Goal: Transaction & Acquisition: Purchase product/service

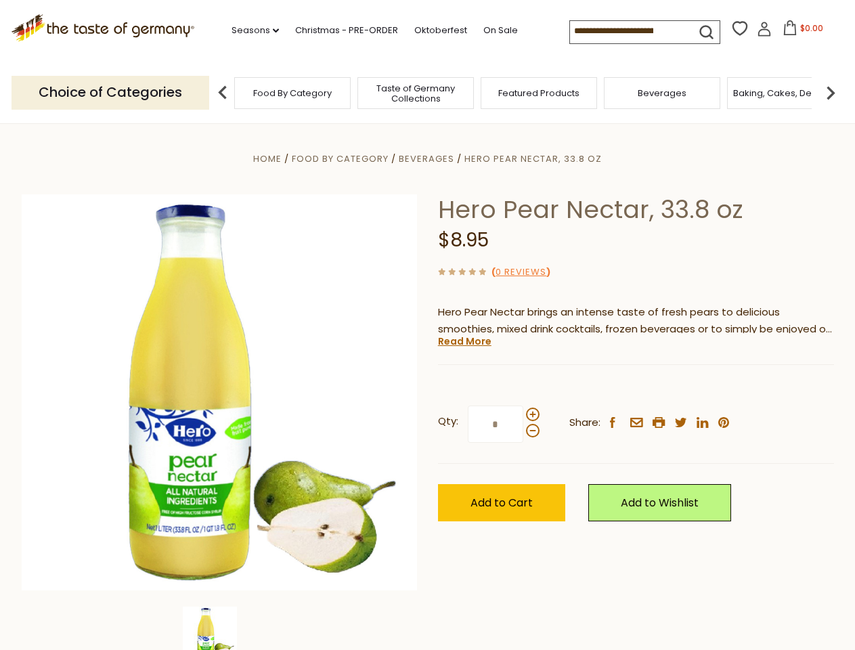
click at [427, 325] on div "Home Food By Category [GEOGRAPHIC_DATA] Hero Pear Nectar, 33.8 oz Hero Pear Nec…" at bounding box center [428, 410] width 833 height 521
click at [250, 30] on link "Seasons dropdown_arrow" at bounding box center [255, 30] width 47 height 15
click at [800, 32] on span "$0.00" at bounding box center [811, 28] width 23 height 12
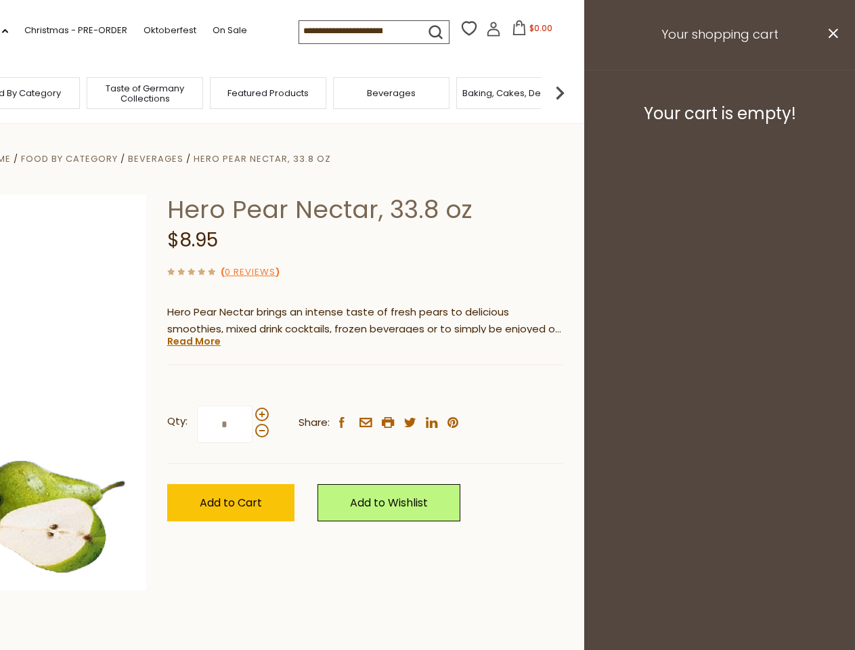
click at [114, 92] on div "All Seasons Recipes Game Day [DATE] [DATE] [DATE][PERSON_NAME] [DATE] Springfes…" at bounding box center [38, 318] width 154 height 574
click at [831, 92] on footer "Your cart is empty!" at bounding box center [719, 113] width 271 height 87
click at [427, 387] on div "Qty: * Share: facebook email printer twitter linkedin pinterest" at bounding box center [365, 424] width 396 height 79
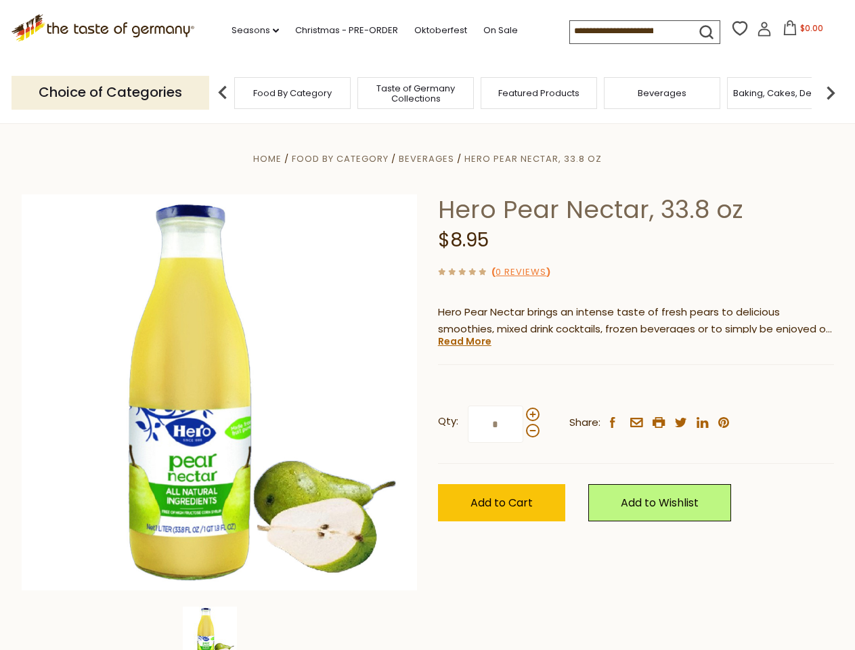
click at [219, 628] on div "Home Food By Category [GEOGRAPHIC_DATA] Hero Pear Nectar, 33.8 oz Hero Pear Nec…" at bounding box center [428, 410] width 833 height 521
click at [219, 628] on img at bounding box center [210, 634] width 54 height 54
click at [464, 341] on link "Read More" at bounding box center [464, 341] width 53 height 14
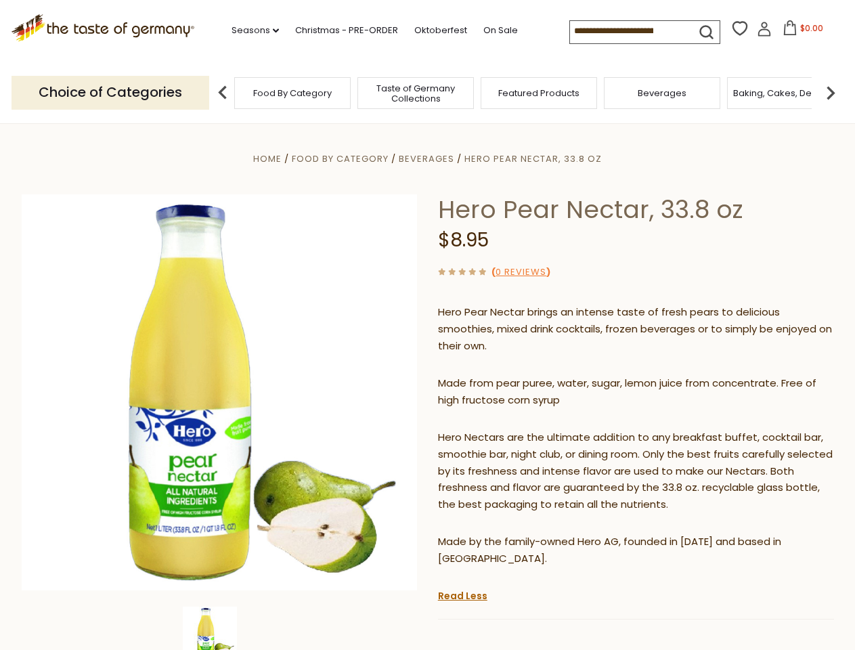
click at [532, 429] on p "Hero Nectars are the ultimate addition to any breakfast buffet, cocktail bar, s…" at bounding box center [636, 471] width 396 height 85
